Goal: Information Seeking & Learning: Learn about a topic

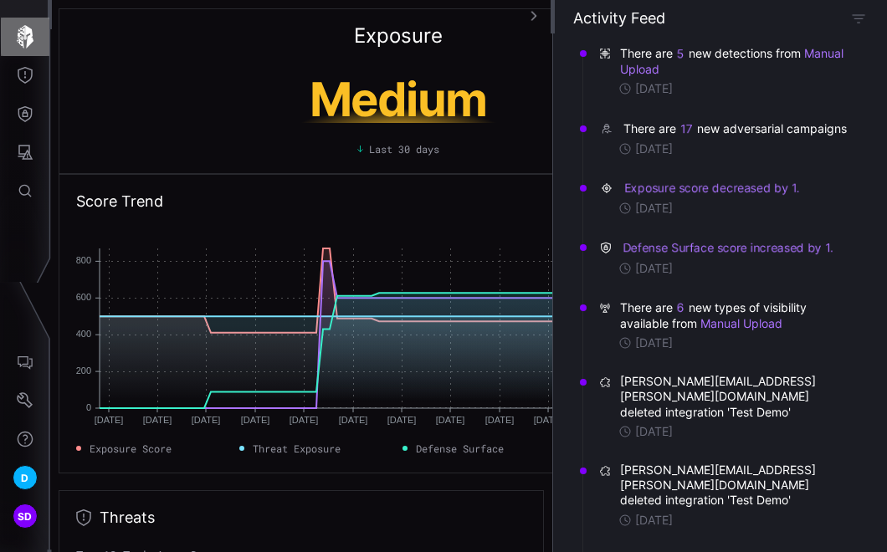
drag, startPoint x: 0, startPoint y: 0, endPoint x: 28, endPoint y: 38, distance: 47.2
click at [28, 38] on icon "button" at bounding box center [25, 36] width 17 height 23
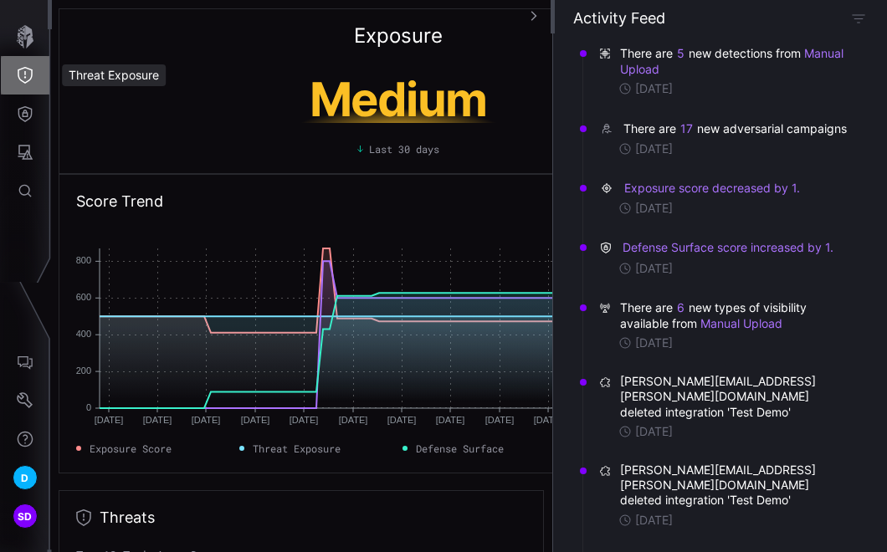
click at [28, 78] on icon "Threat Exposure" at bounding box center [25, 75] width 17 height 17
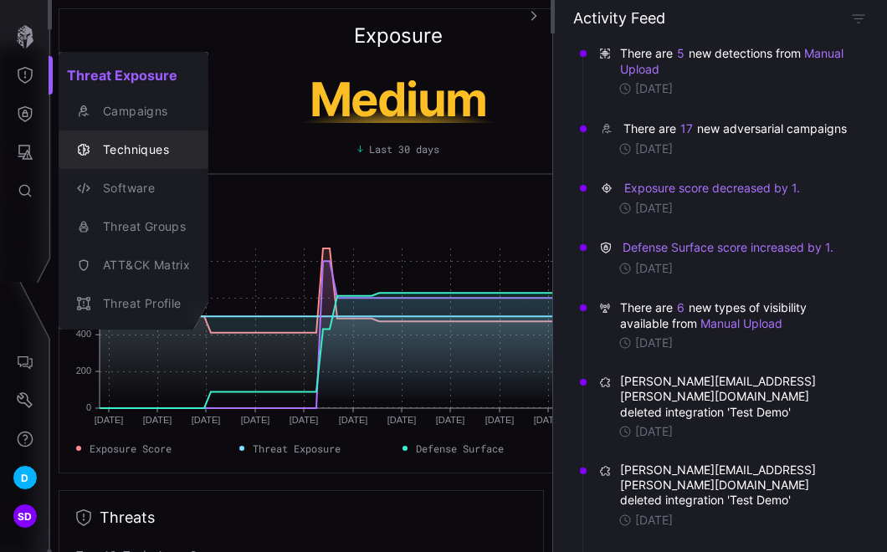
click at [121, 142] on div "Techniques" at bounding box center [142, 150] width 95 height 21
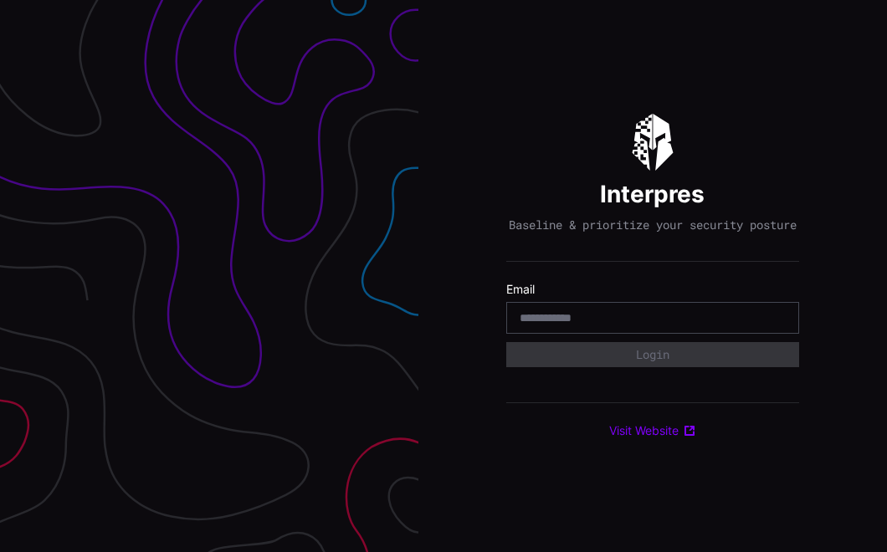
click at [571, 325] on input "email" at bounding box center [653, 317] width 266 height 15
type input "**********"
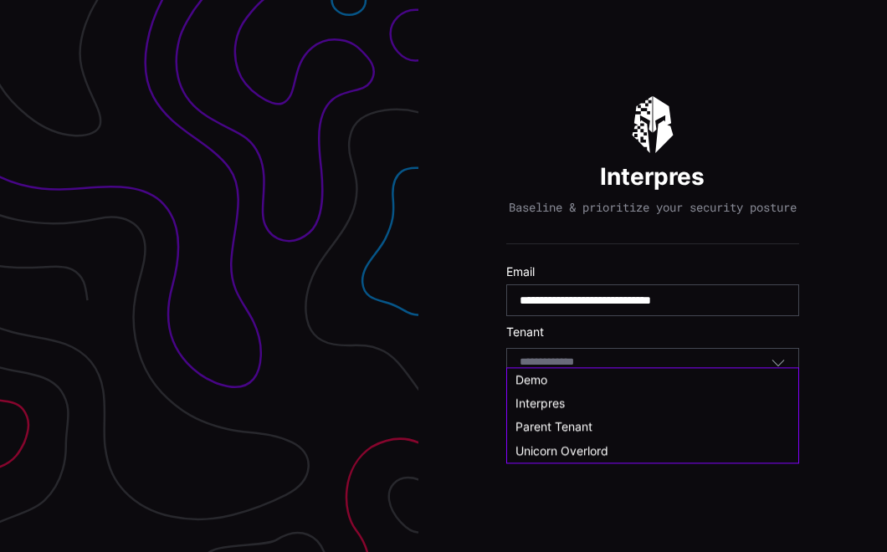
click at [587, 366] on input at bounding box center [563, 363] width 86 height 14
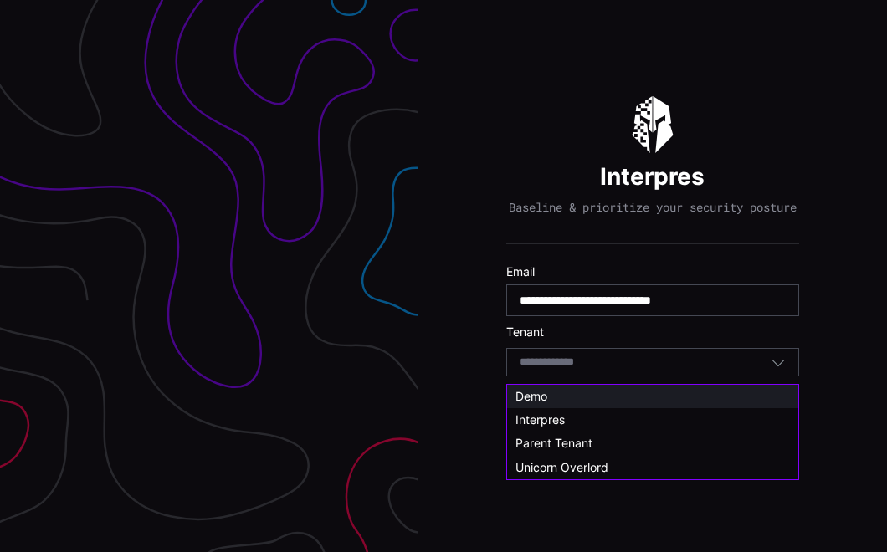
click at [535, 397] on span "Demo" at bounding box center [531, 396] width 32 height 14
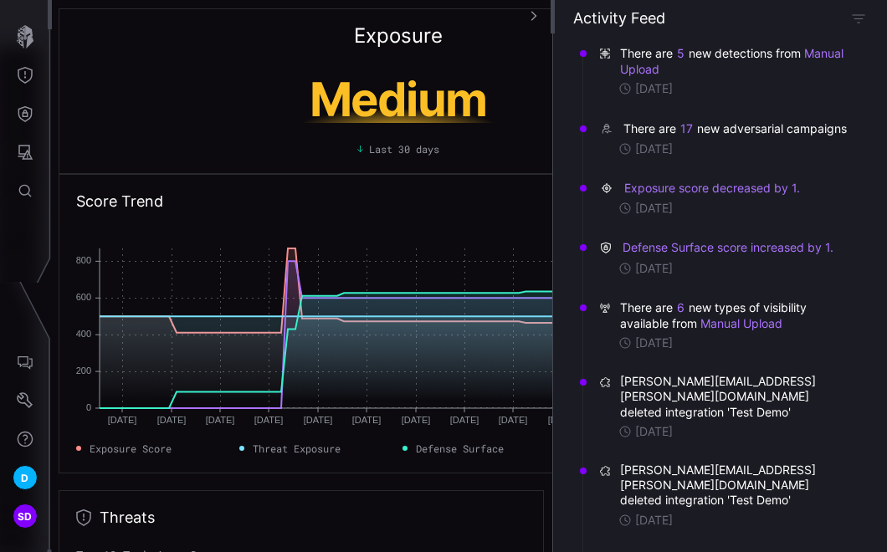
click at [156, 50] on div "Exposure Medium Last 30 days" at bounding box center [398, 91] width 679 height 166
click at [21, 70] on icon "Threat Exposure" at bounding box center [25, 75] width 17 height 17
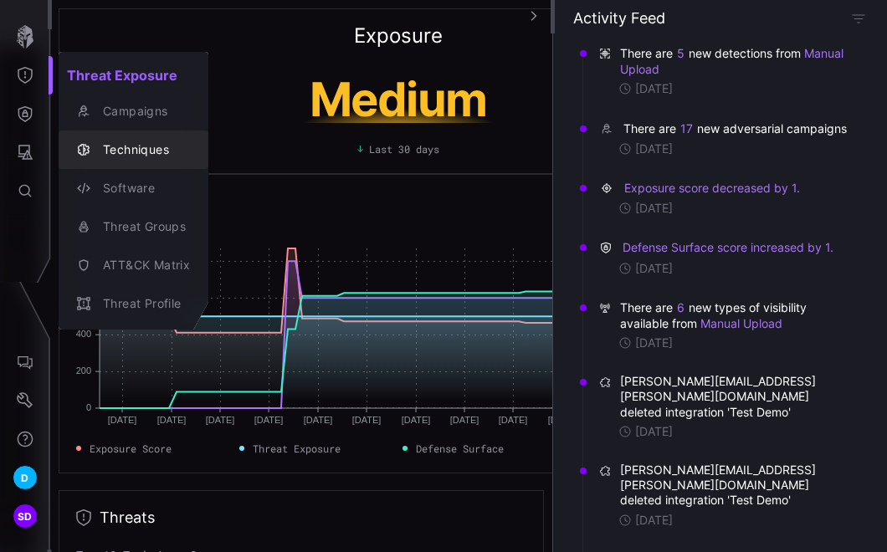
click at [105, 146] on div "Techniques" at bounding box center [142, 150] width 95 height 21
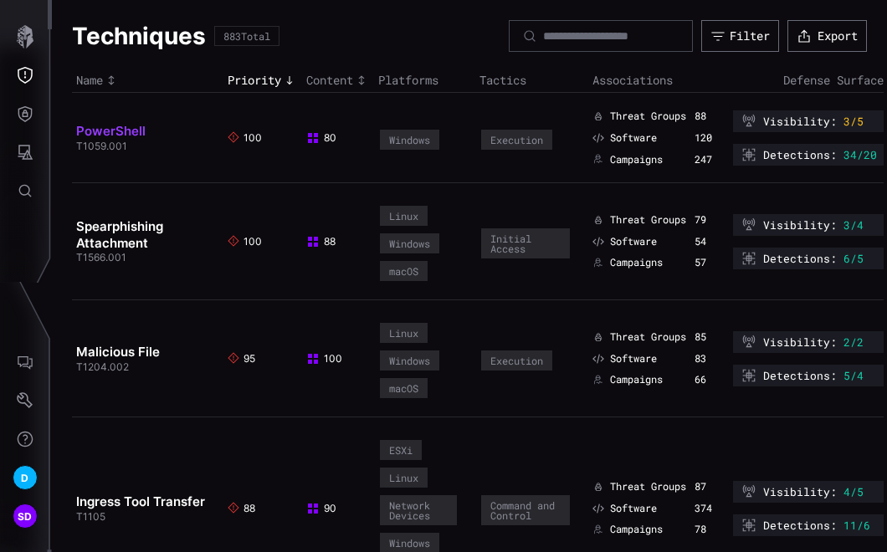
click at [96, 132] on link "PowerShell" at bounding box center [110, 131] width 69 height 16
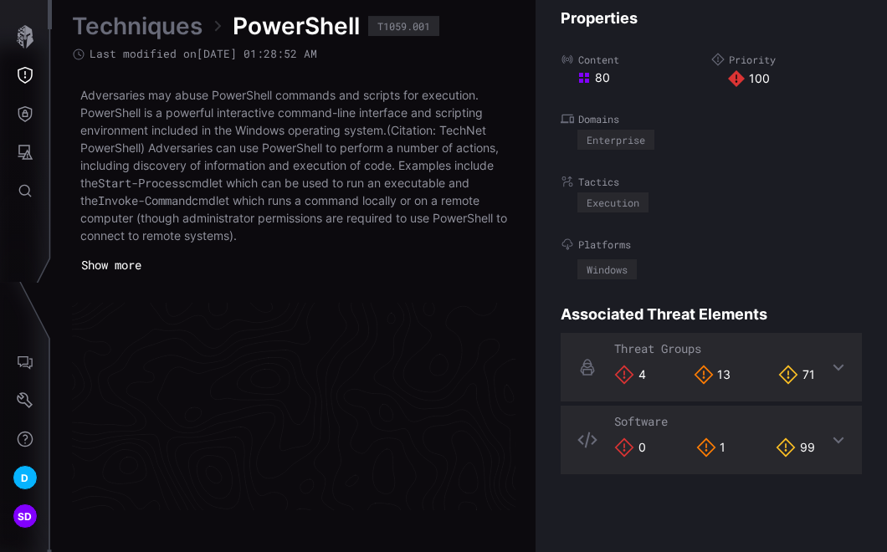
scroll to position [3668, 1040]
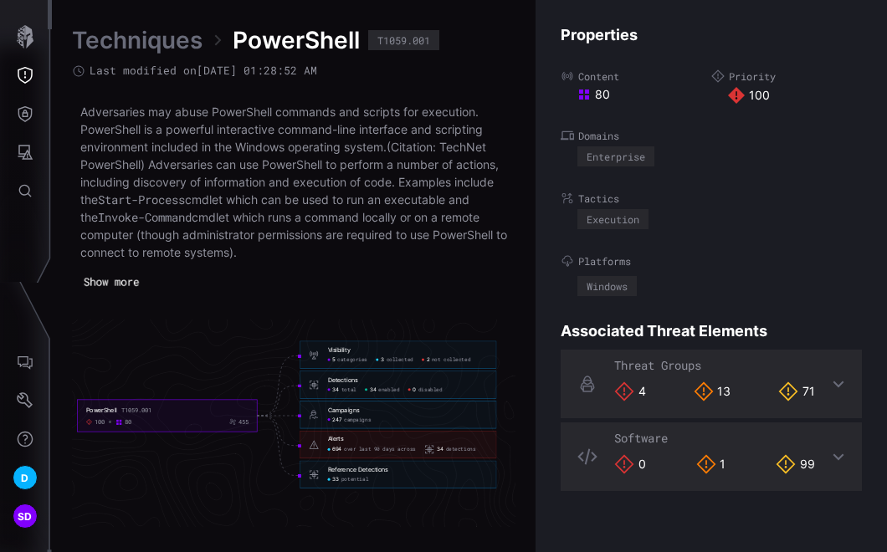
click at [110, 284] on button "Show more" at bounding box center [111, 281] width 73 height 23
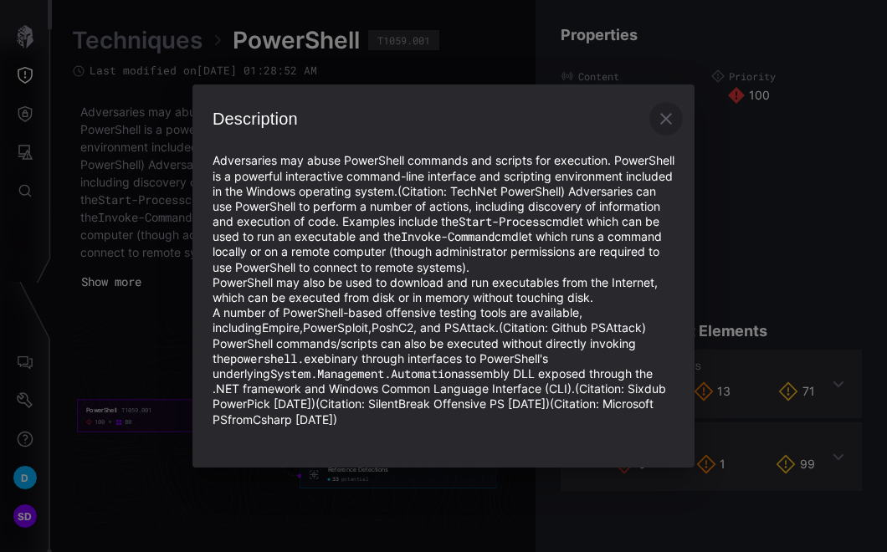
click at [668, 109] on icon "button" at bounding box center [666, 119] width 20 height 20
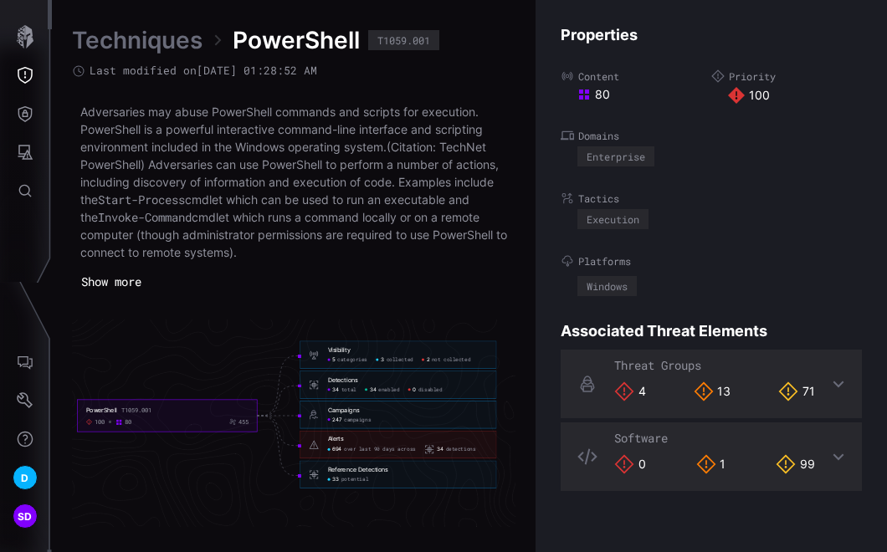
click at [160, 42] on link "Techniques" at bounding box center [137, 40] width 131 height 30
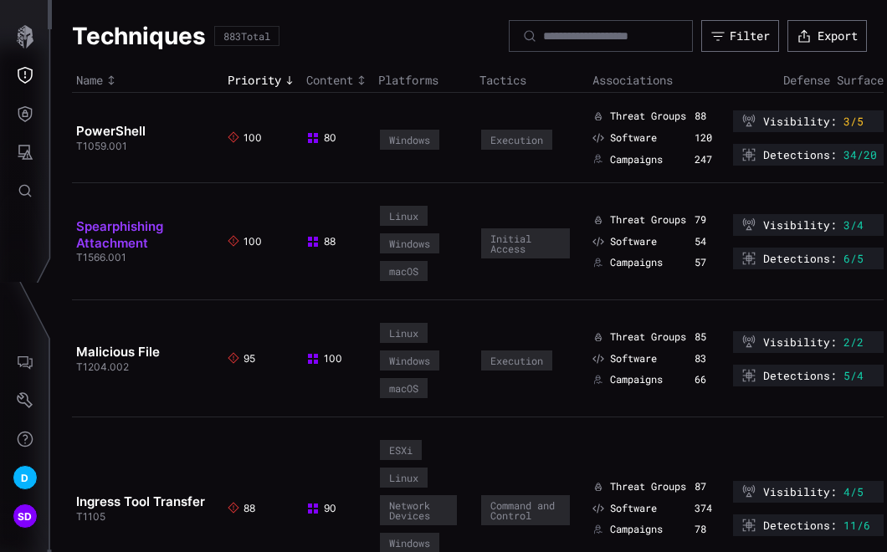
click at [110, 229] on link "Spearphishing Attachment" at bounding box center [119, 234] width 87 height 33
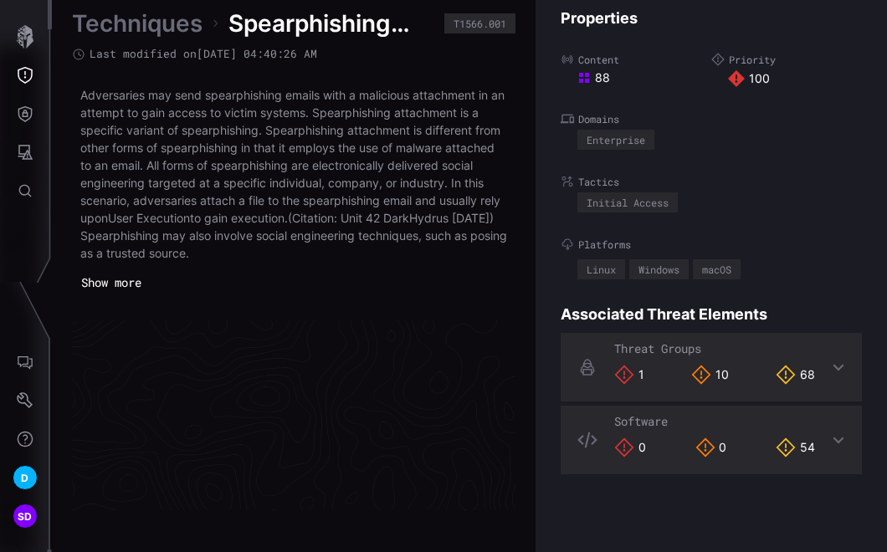
scroll to position [3676, 1040]
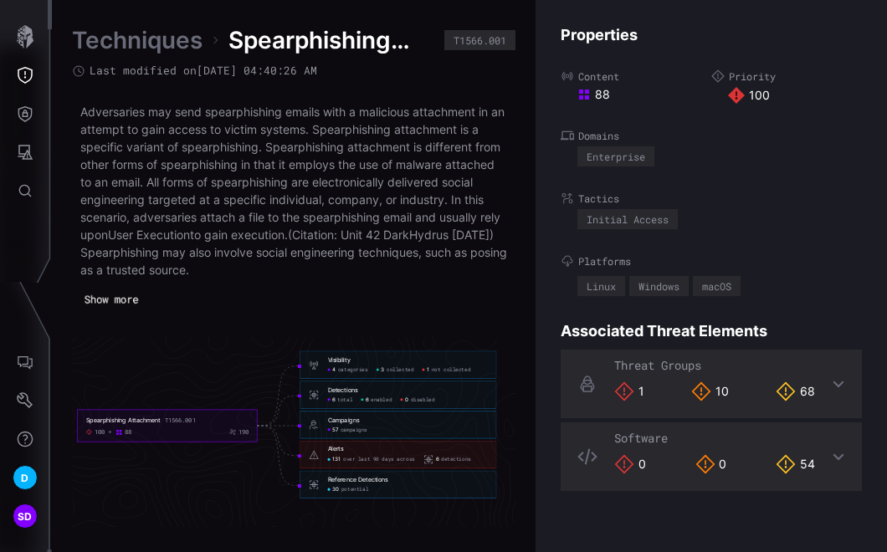
click at [118, 291] on button "Show more" at bounding box center [111, 300] width 71 height 23
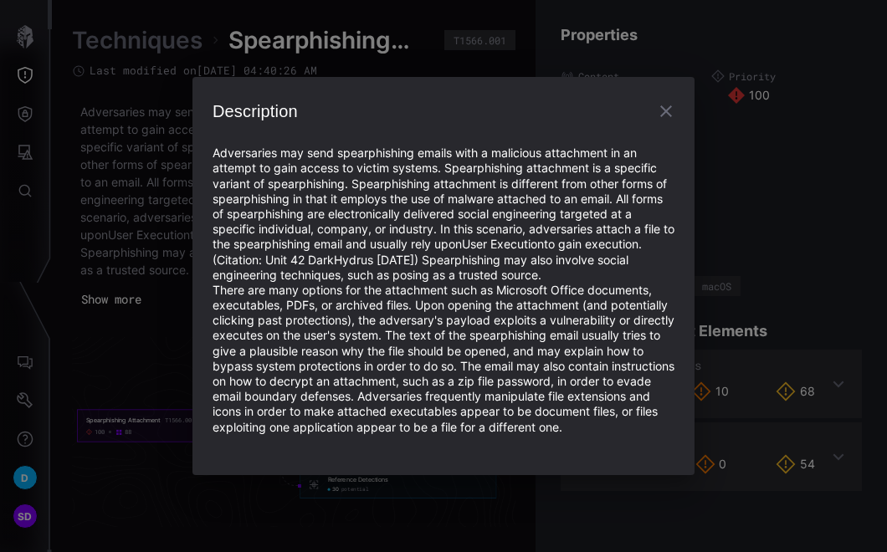
click at [663, 101] on icon "button" at bounding box center [666, 111] width 20 height 20
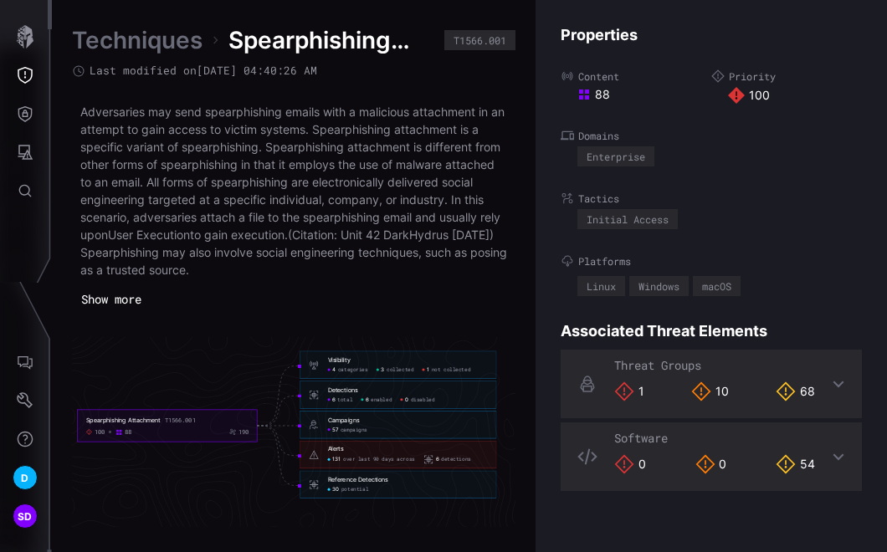
click at [141, 30] on link "Techniques" at bounding box center [137, 40] width 131 height 30
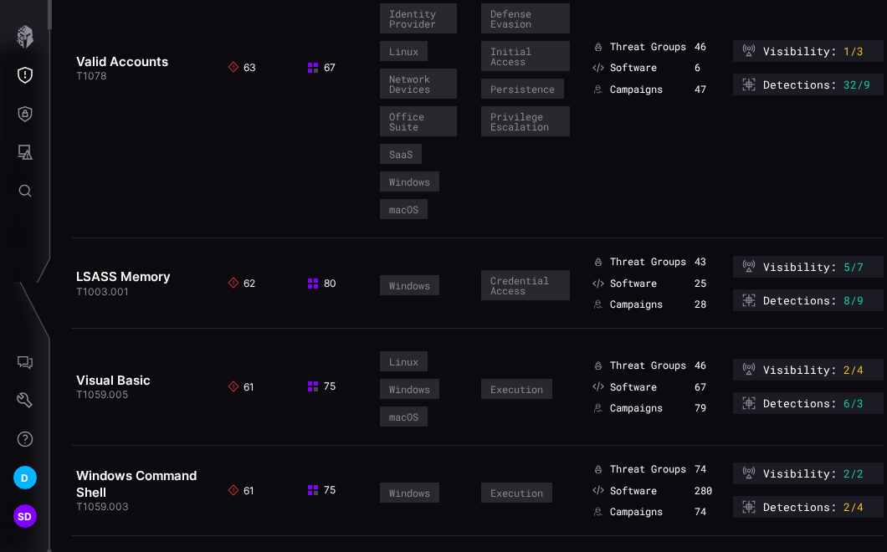
scroll to position [1115, 0]
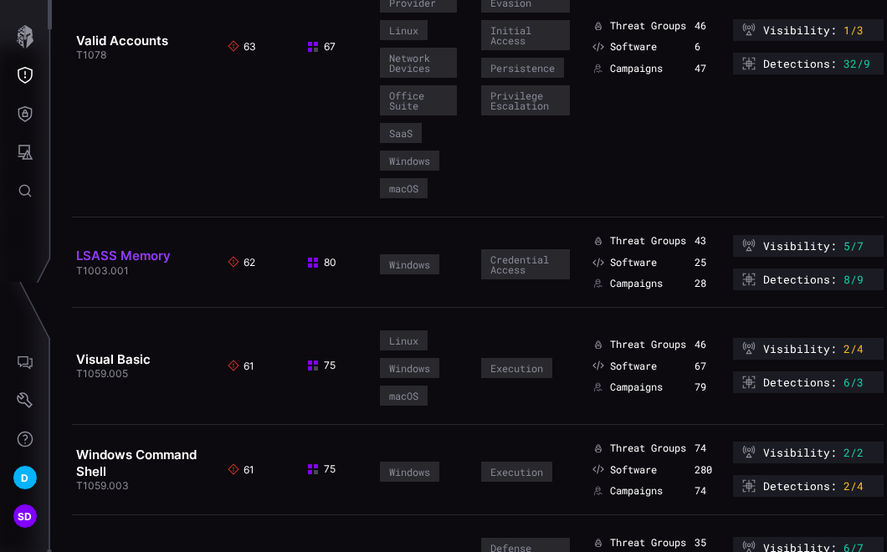
click at [140, 248] on link "LSASS Memory" at bounding box center [123, 256] width 95 height 16
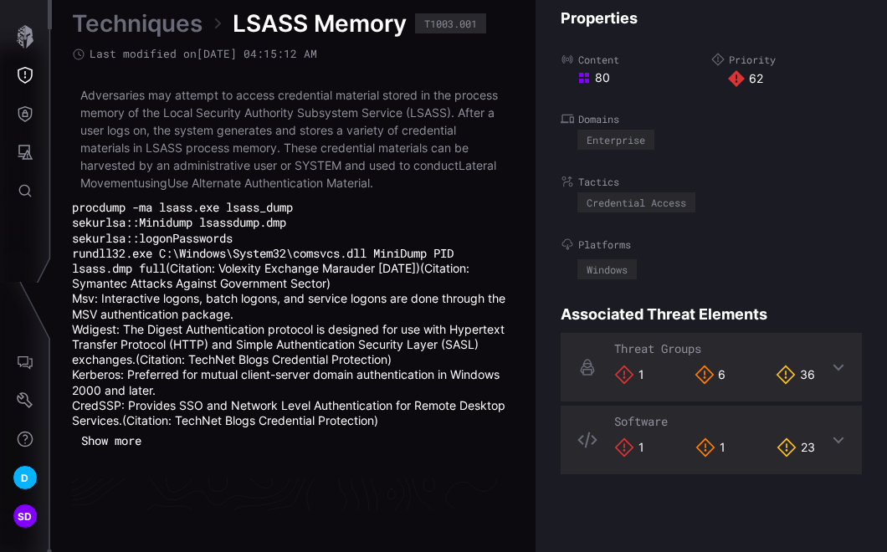
scroll to position [3757, 1040]
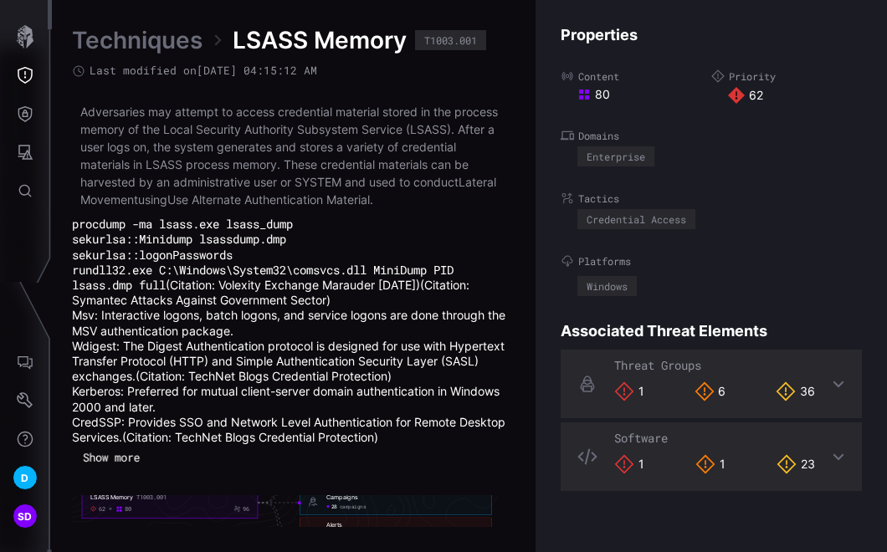
click at [110, 462] on button "Show more" at bounding box center [111, 458] width 74 height 24
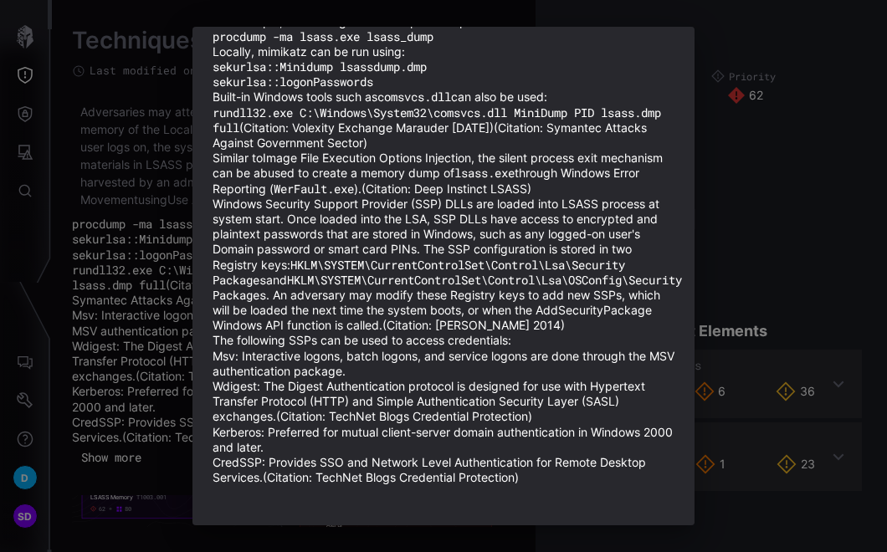
scroll to position [0, 0]
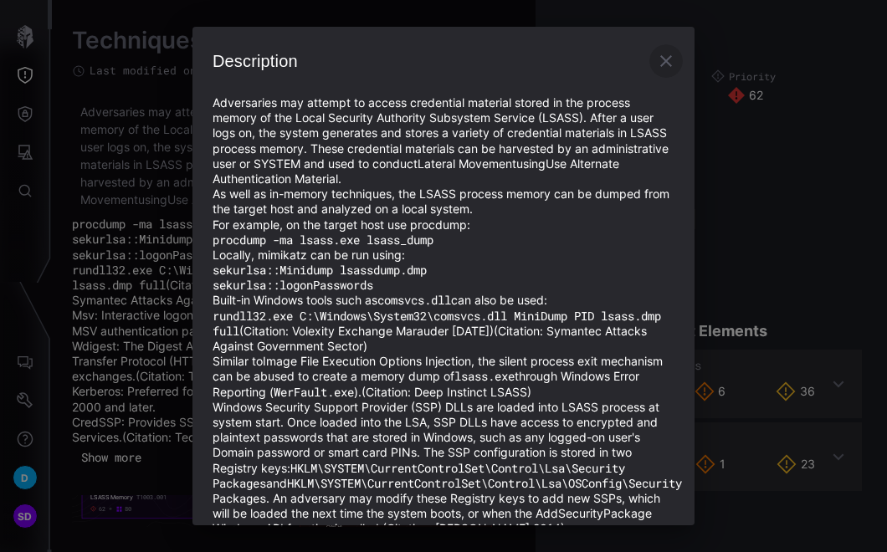
click at [656, 56] on icon "button" at bounding box center [666, 61] width 20 height 20
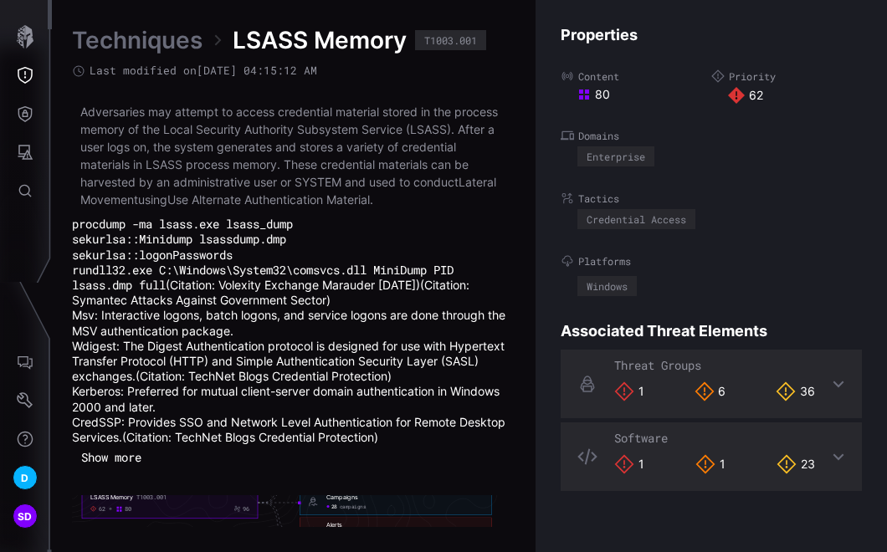
click at [144, 39] on link "Techniques" at bounding box center [137, 40] width 131 height 30
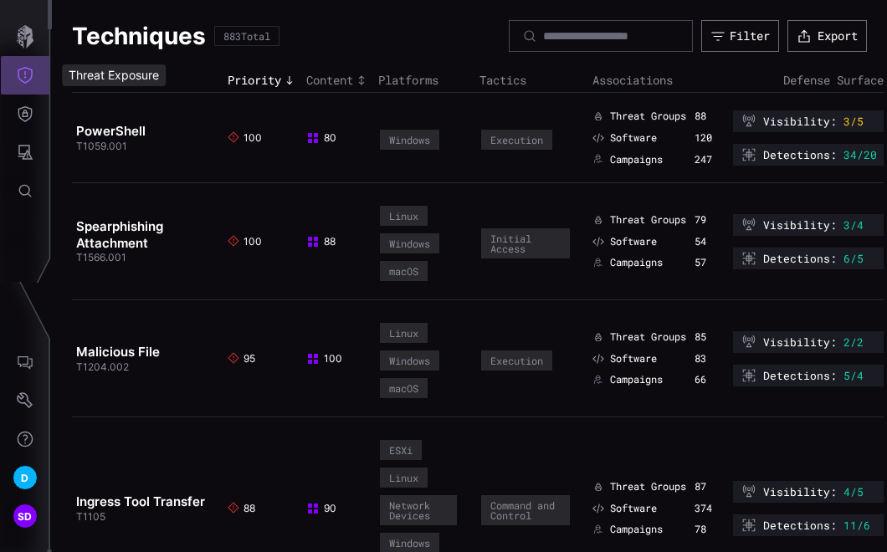
click at [30, 67] on icon "Threat Exposure" at bounding box center [25, 75] width 17 height 17
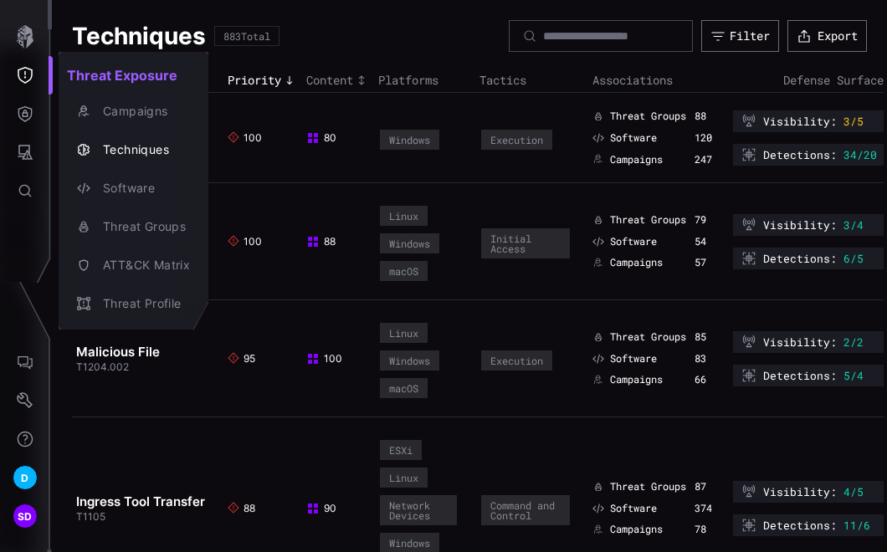
drag, startPoint x: 347, startPoint y: 26, endPoint x: 330, endPoint y: 43, distance: 23.7
click at [349, 26] on div at bounding box center [443, 276] width 887 height 552
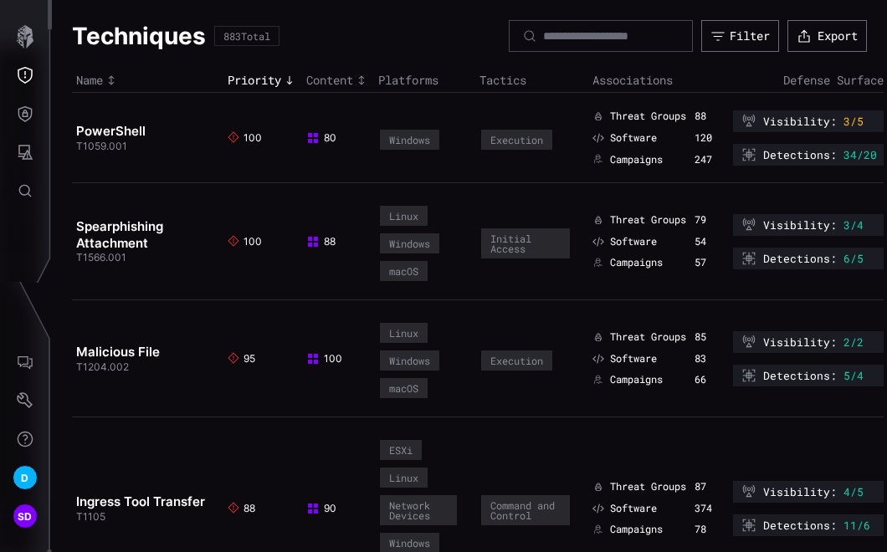
click at [144, 124] on h2 "PowerShell" at bounding box center [141, 131] width 131 height 17
click at [135, 127] on link "PowerShell" at bounding box center [110, 131] width 69 height 16
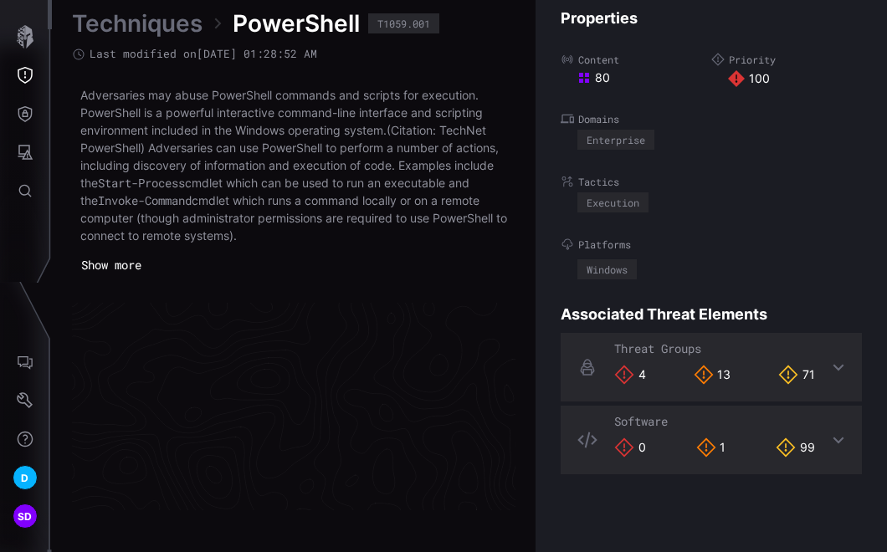
scroll to position [3668, 1040]
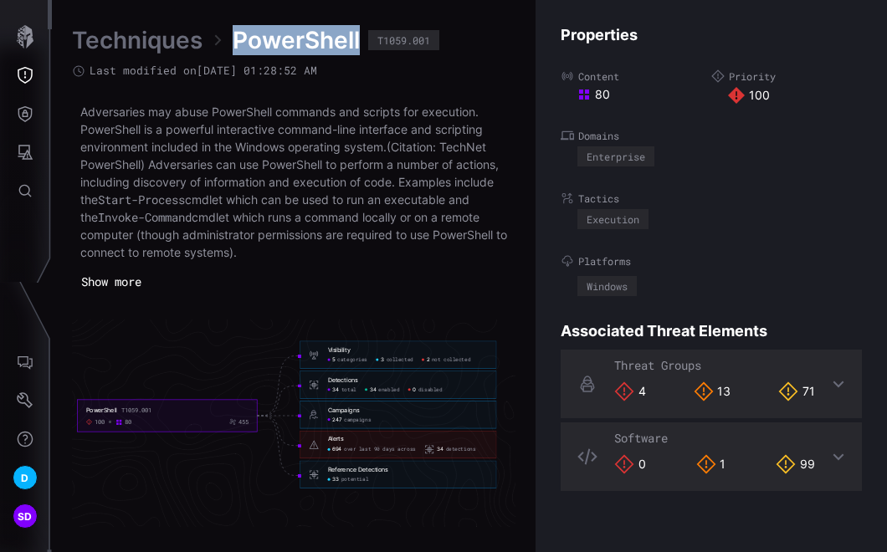
drag, startPoint x: 237, startPoint y: 33, endPoint x: 364, endPoint y: 32, distance: 127.2
click at [364, 32] on div "Techniques PowerShell T1059.001" at bounding box center [293, 40] width 443 height 30
copy span "PowerShell"
